Goal: Information Seeking & Learning: Check status

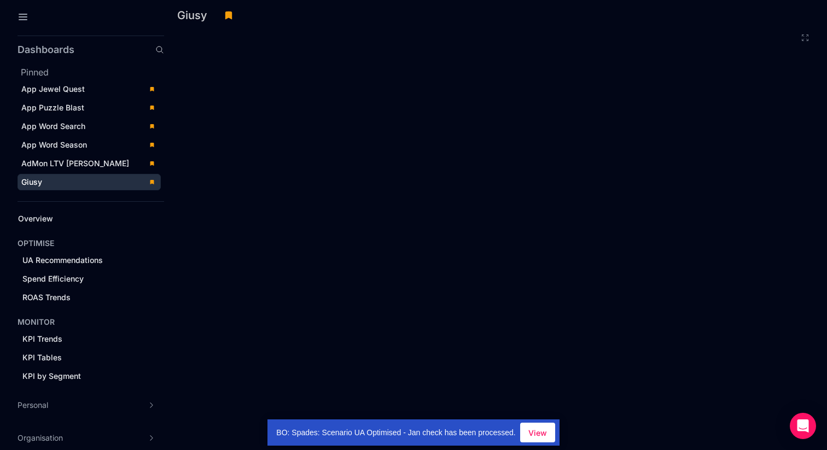
scroll to position [149, 0]
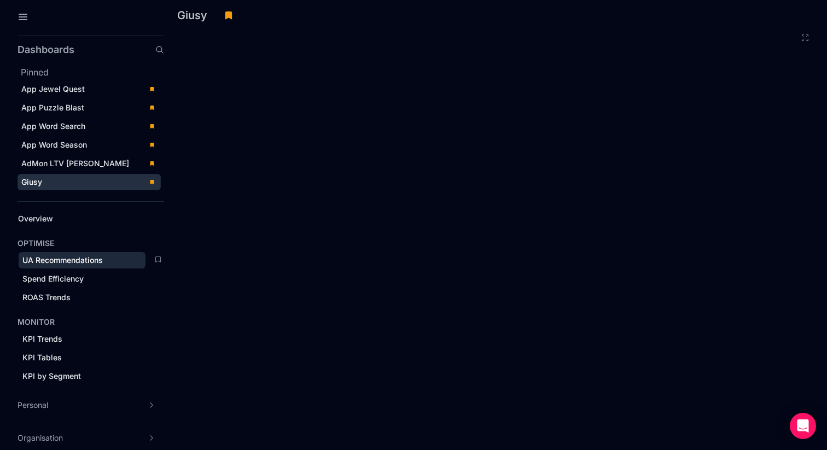
click at [77, 259] on span "UA Recommendations" at bounding box center [62, 259] width 80 height 9
click at [76, 79] on div "Pinned App Jewel Quest App Puzzle Blast App Word Search App Word Season AdMon L…" at bounding box center [91, 128] width 147 height 125
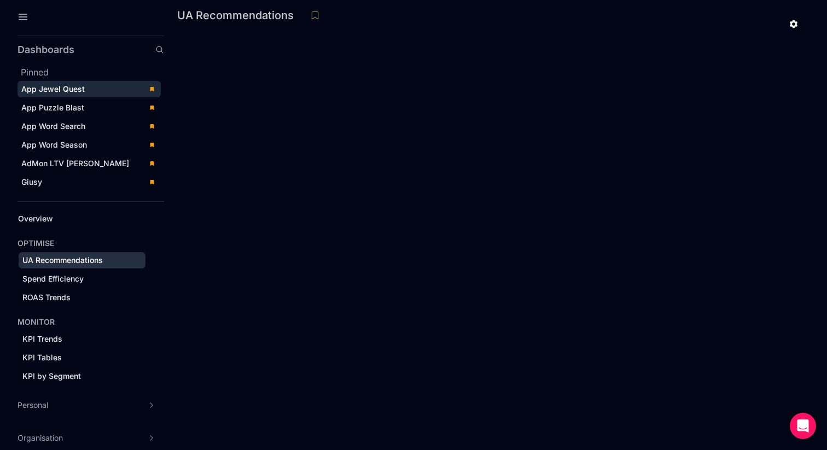
click at [72, 84] on div "App Jewel Quest" at bounding box center [81, 89] width 120 height 11
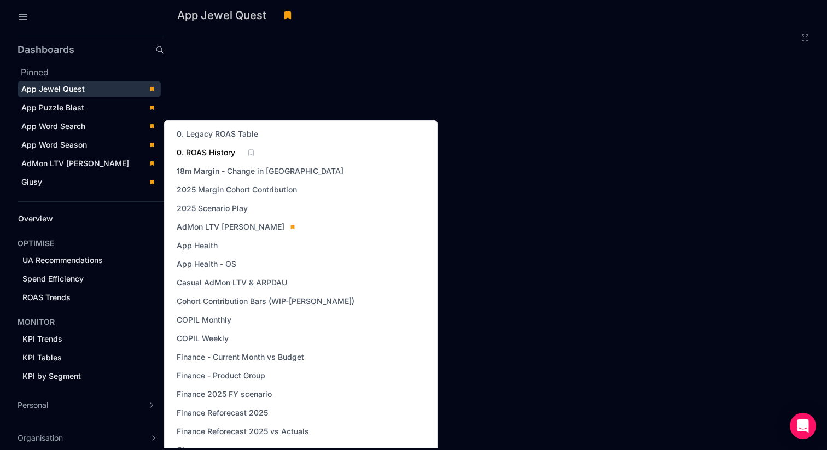
click at [219, 154] on span "0. ROAS History" at bounding box center [206, 152] width 59 height 11
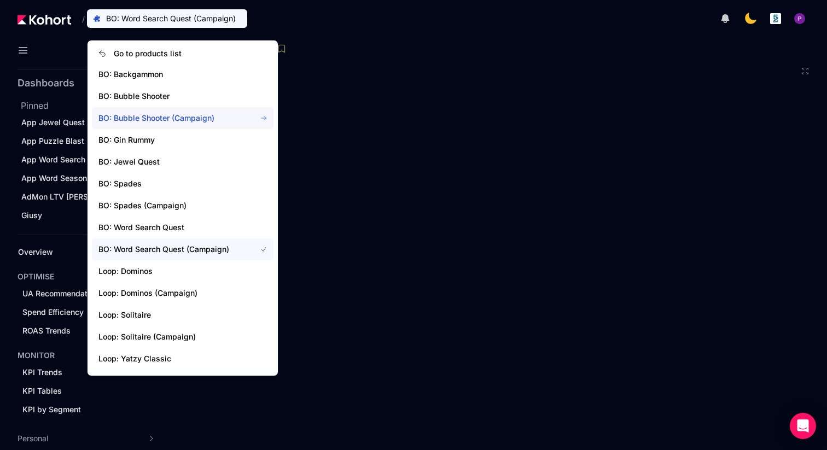
click at [152, 119] on span "BO: Bubble Shooter (Campaign)" at bounding box center [170, 118] width 144 height 11
click at [192, 21] on span "BO: Bubble Shooter (Campaign)" at bounding box center [163, 18] width 115 height 11
click at [177, 123] on span "BO: Bubble Shooter (Campaign)" at bounding box center [170, 118] width 144 height 11
click at [124, 15] on span "BO: Bubble Shooter (Campaign)" at bounding box center [163, 18] width 115 height 11
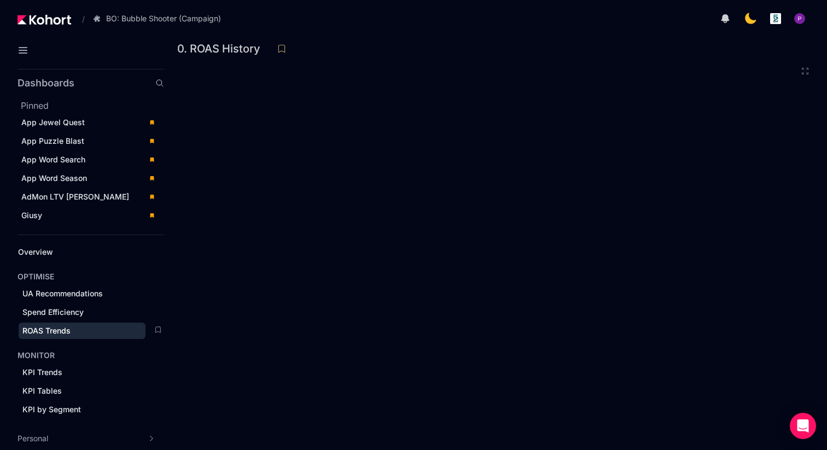
click at [45, 329] on span "ROAS Trends" at bounding box center [46, 330] width 48 height 9
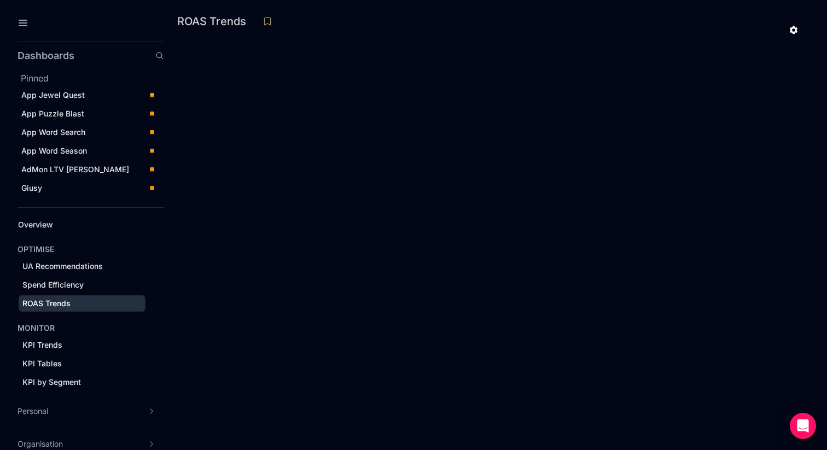
scroll to position [33, 0]
